Goal: Check status: Check status

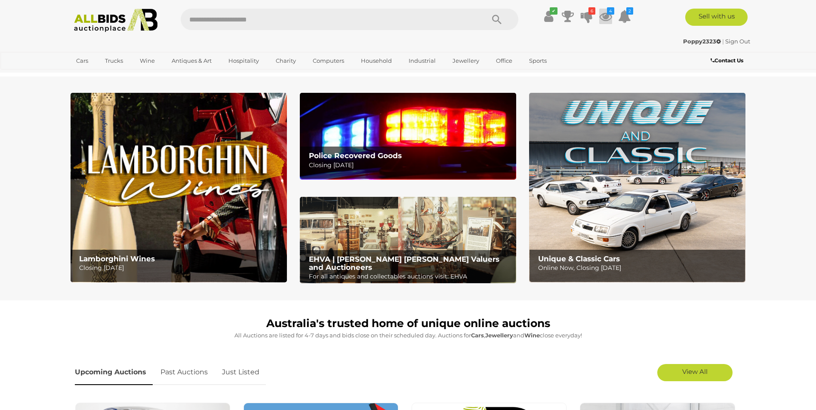
click at [605, 17] on icon at bounding box center [605, 16] width 13 height 15
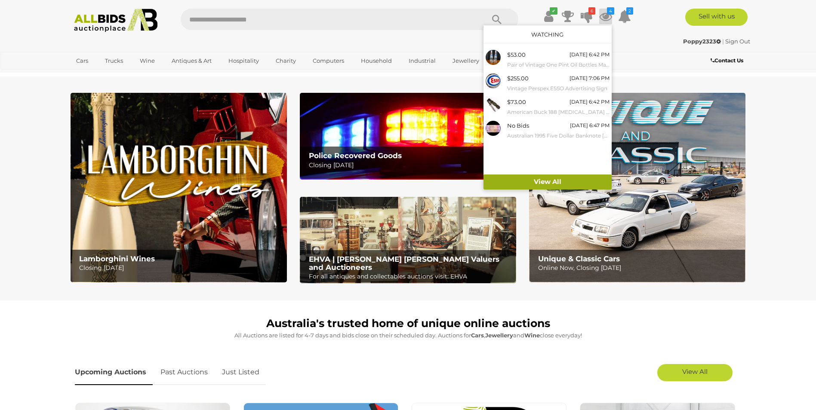
click at [546, 178] on link "View All" at bounding box center [547, 182] width 128 height 15
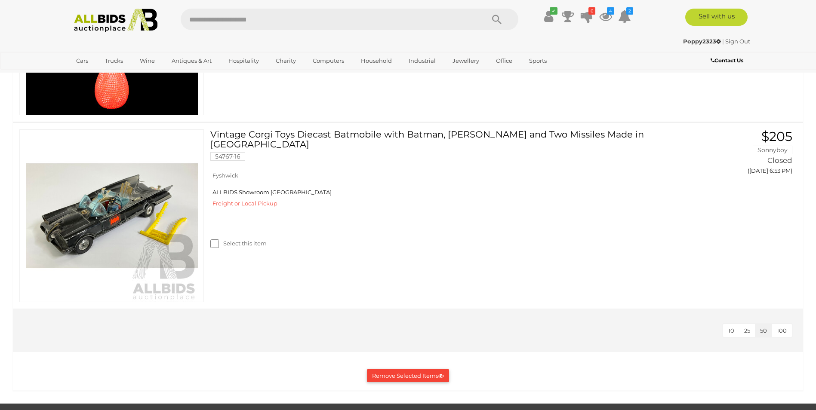
scroll to position [2193, 0]
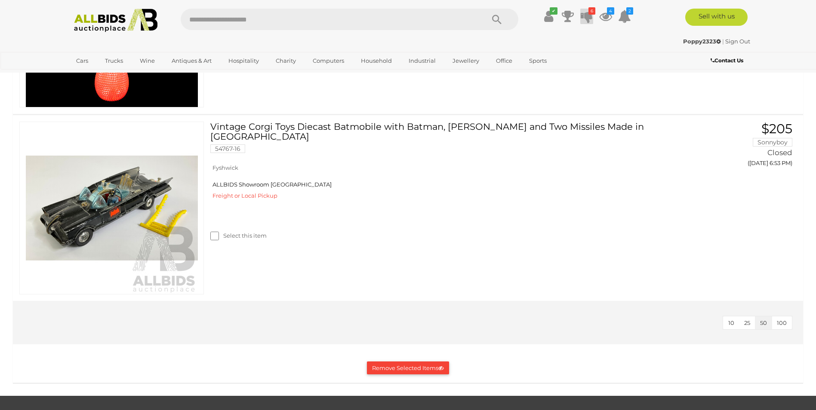
click at [586, 15] on icon at bounding box center [586, 16] width 12 height 15
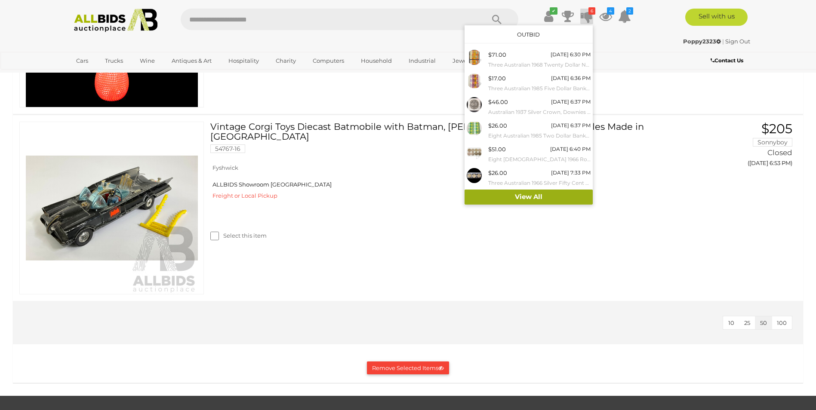
click at [521, 193] on link "View All" at bounding box center [528, 197] width 128 height 15
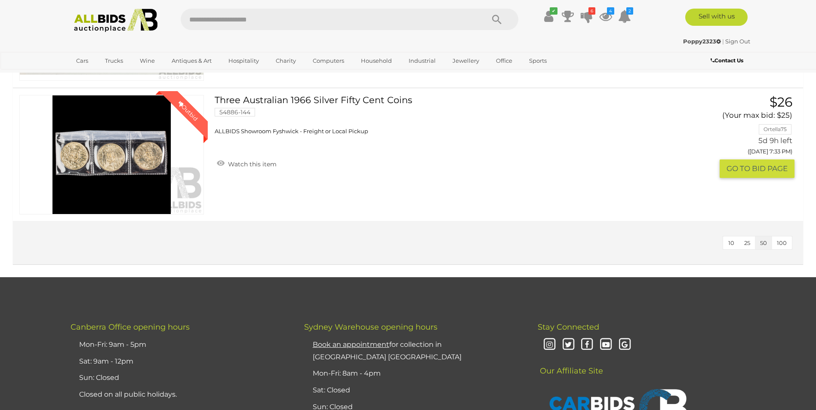
scroll to position [731, 0]
